Goal: Find specific page/section: Find specific page/section

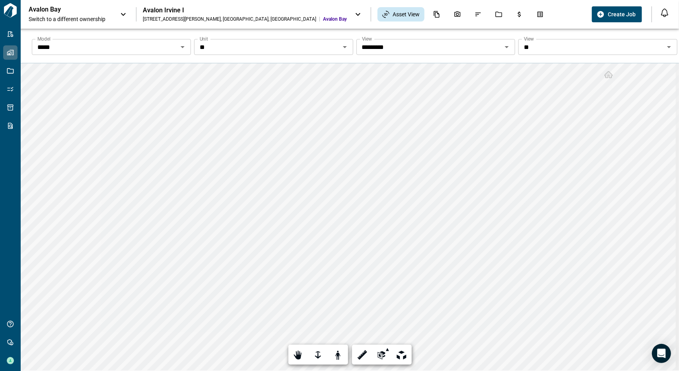
click at [72, 16] on span "Switch to a different ownership" at bounding box center [71, 19] width 84 height 8
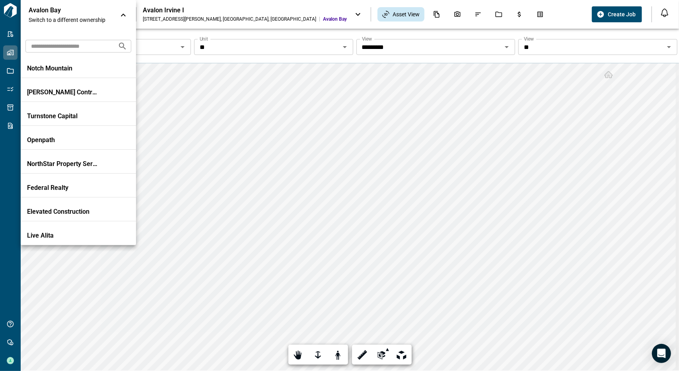
click at [211, 13] on div at bounding box center [339, 185] width 679 height 371
